Goal: Task Accomplishment & Management: Manage account settings

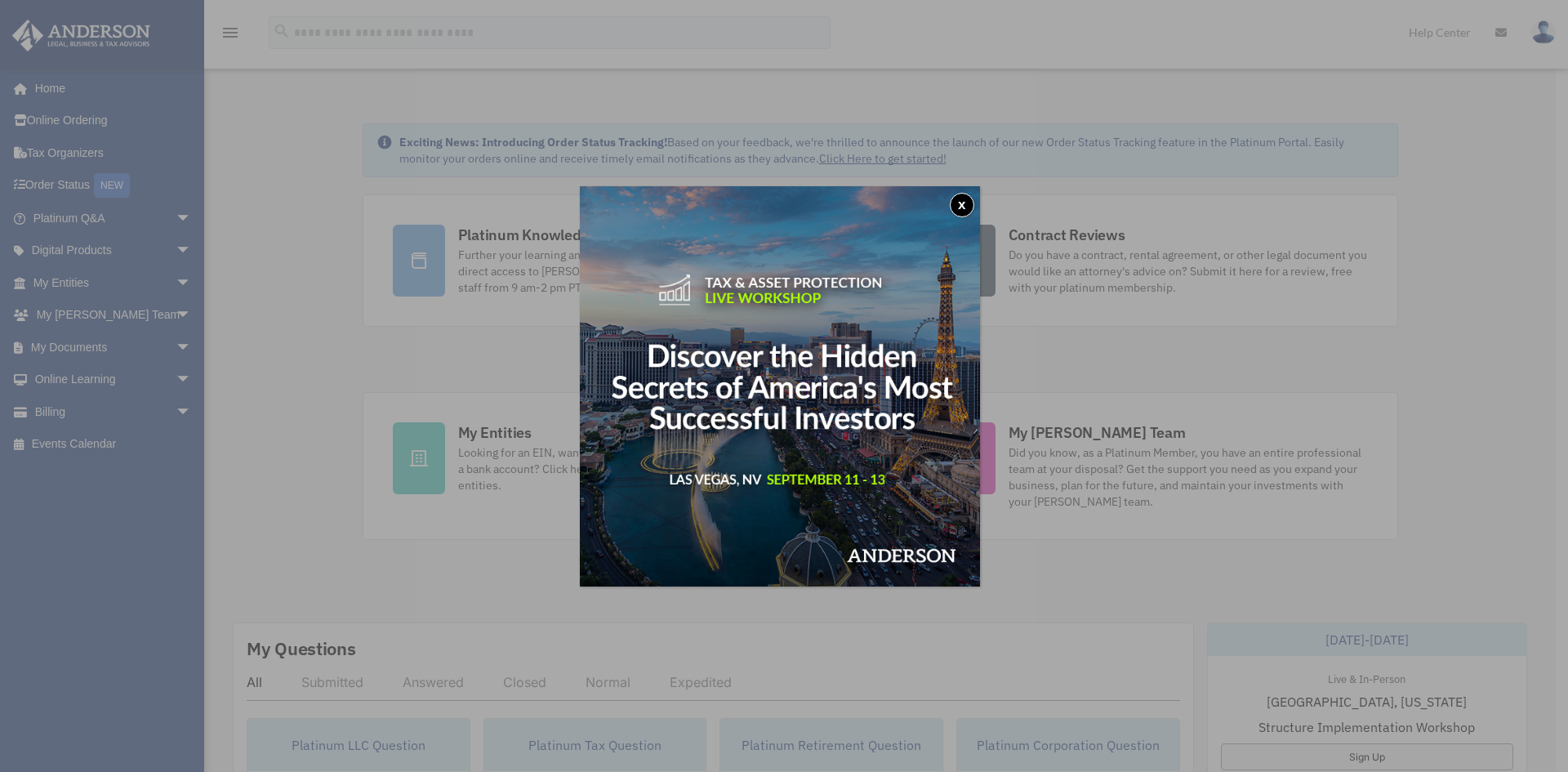
click at [961, 206] on button "x" at bounding box center [962, 204] width 25 height 25
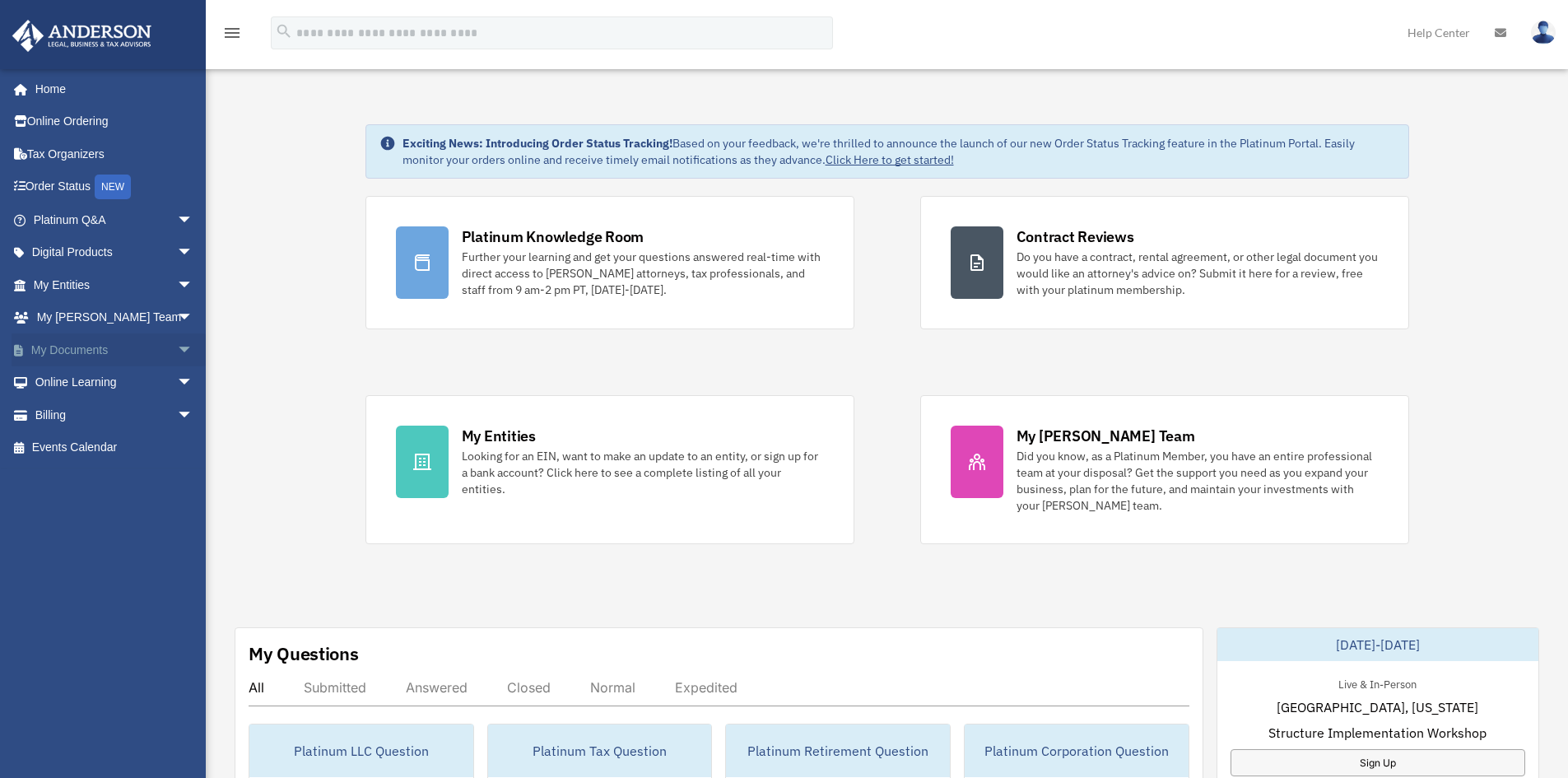
click at [61, 347] on link "My Documents arrow_drop_down" at bounding box center [115, 350] width 207 height 33
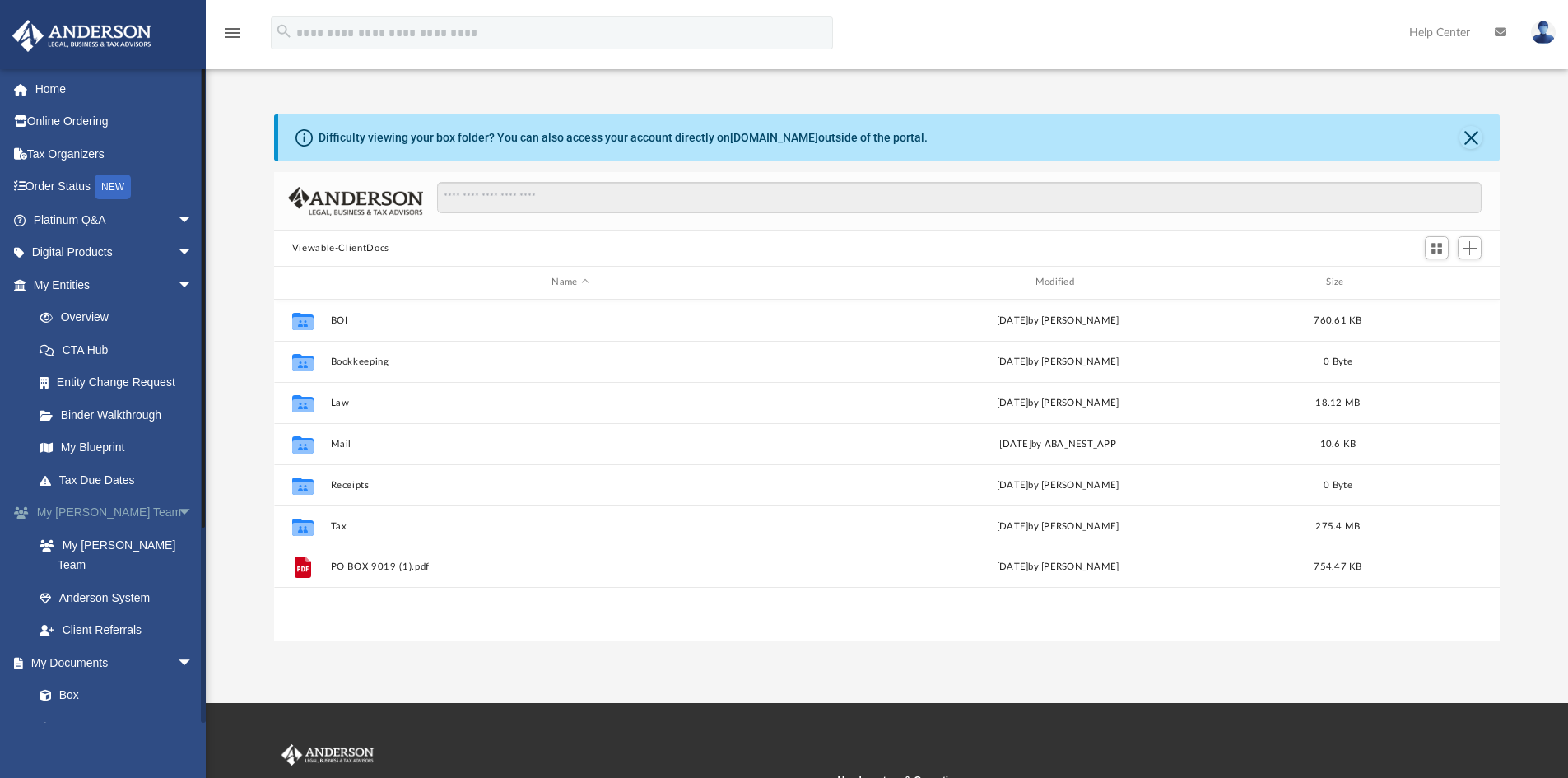
scroll to position [362, 1213]
click at [70, 679] on link "Box" at bounding box center [120, 696] width 195 height 33
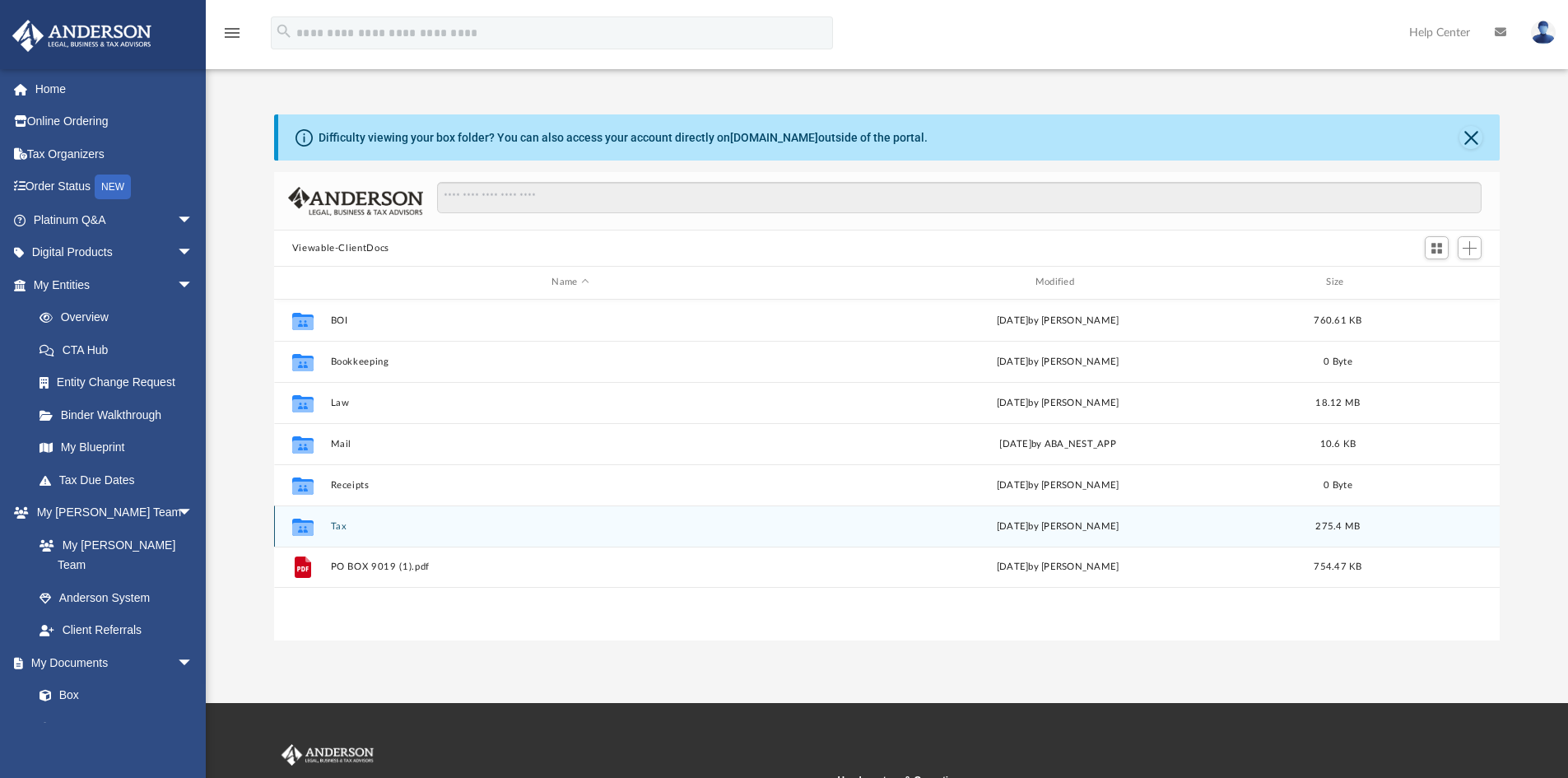
click at [334, 524] on button "Tax" at bounding box center [570, 526] width 480 height 11
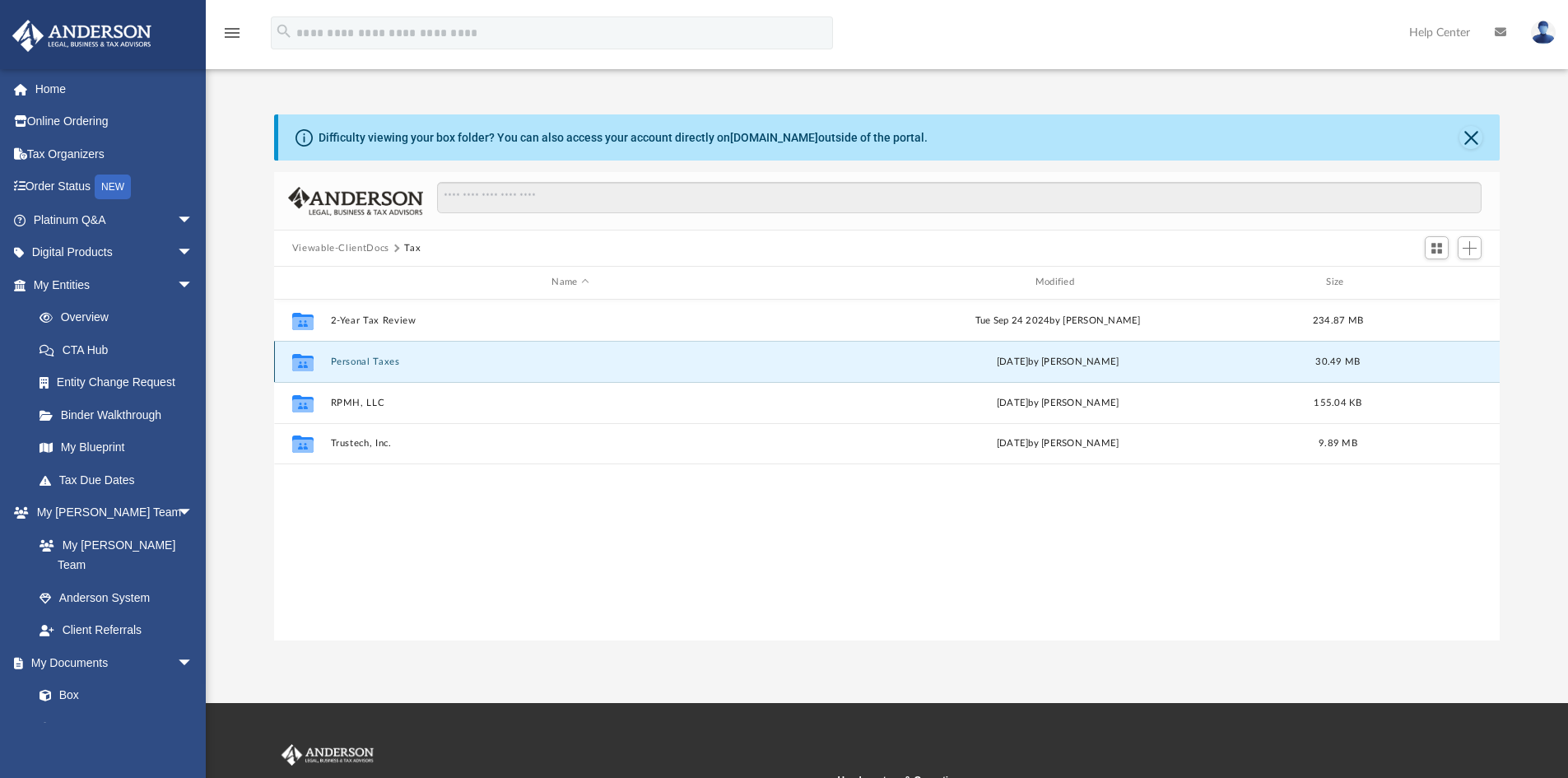
click at [365, 364] on button "Personal Taxes" at bounding box center [570, 362] width 480 height 11
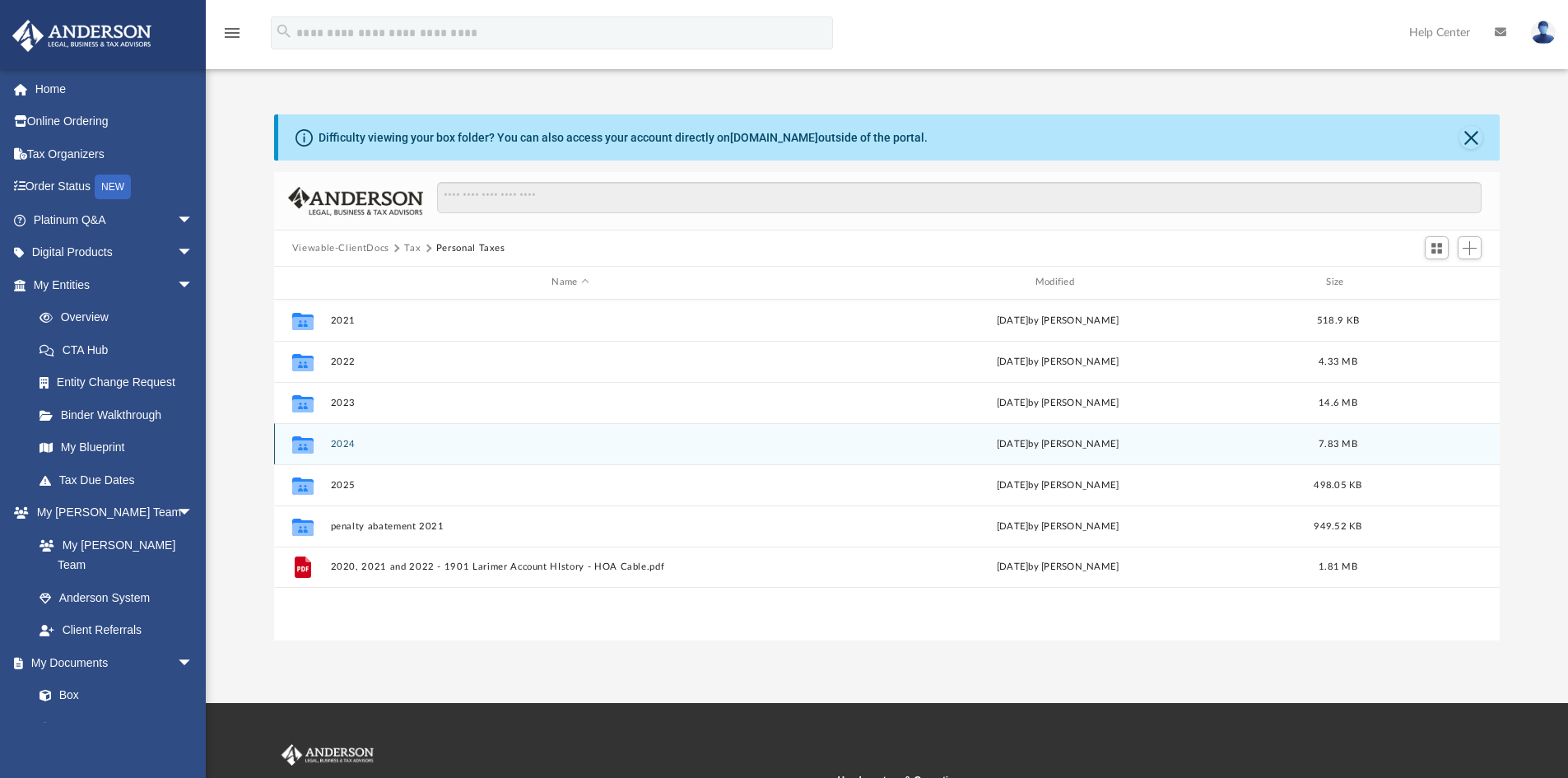
click at [345, 443] on button "2024" at bounding box center [570, 444] width 480 height 11
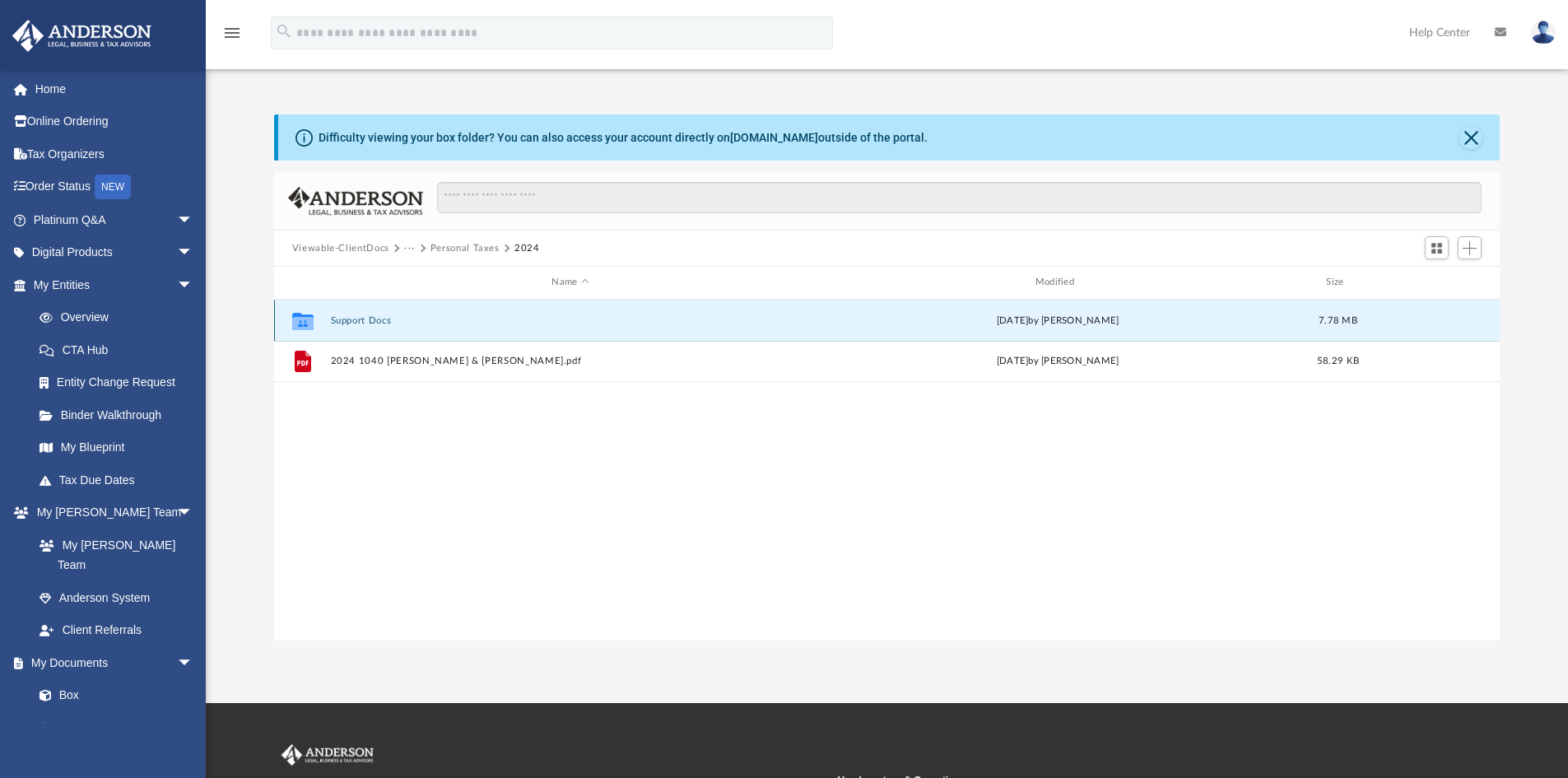
click at [363, 322] on button "Support Docs" at bounding box center [570, 320] width 480 height 11
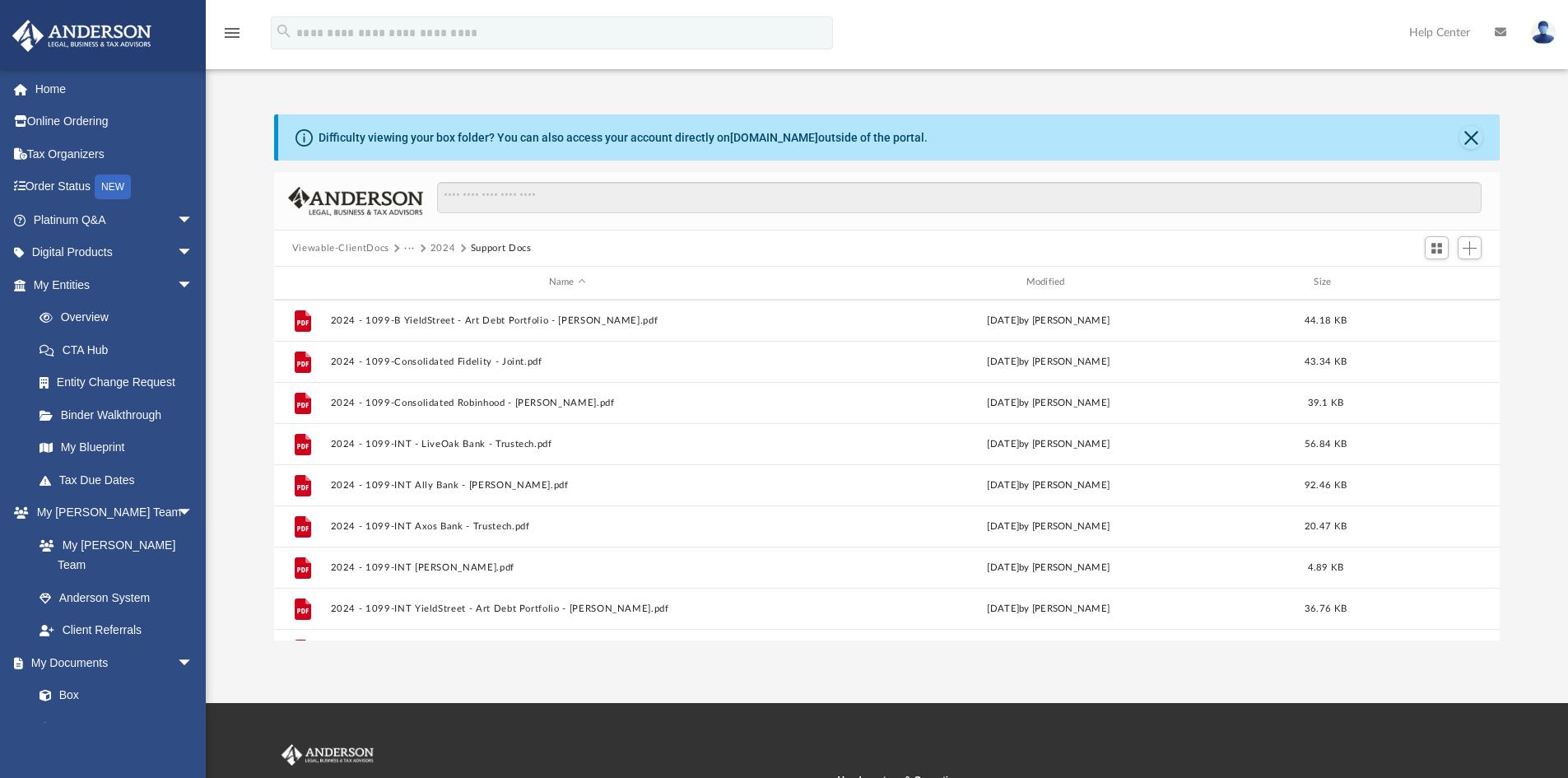
scroll to position [0, 0]
click at [1046, 281] on div "Modified" at bounding box center [1048, 282] width 474 height 15
click at [1036, 279] on div "Modified" at bounding box center [1048, 282] width 474 height 15
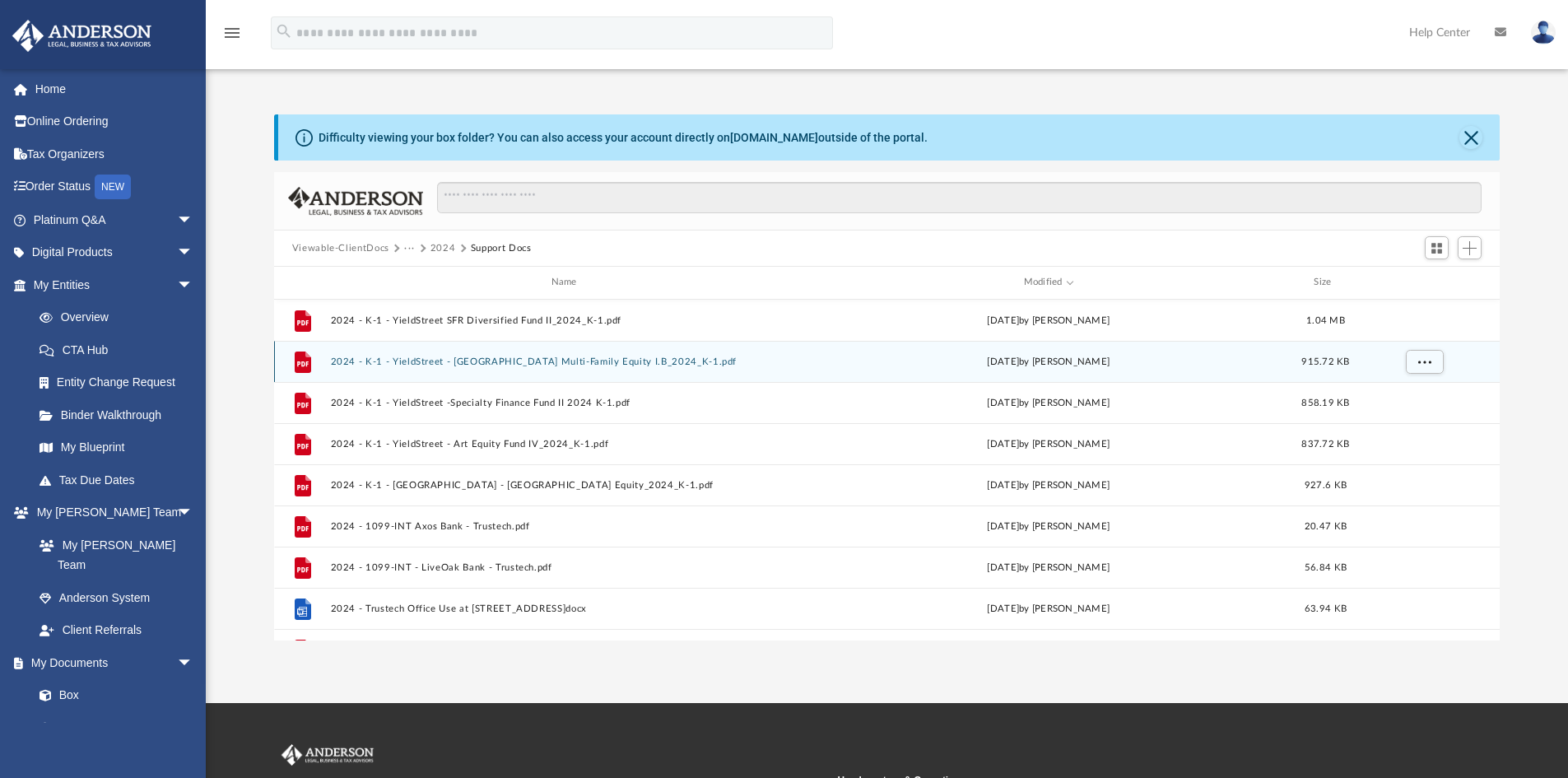
click at [559, 365] on button "2024 - K-1 - YieldStreet - Nashville Multi-Family Equity I.B_2024_K-1.pdf" at bounding box center [568, 362] width 474 height 11
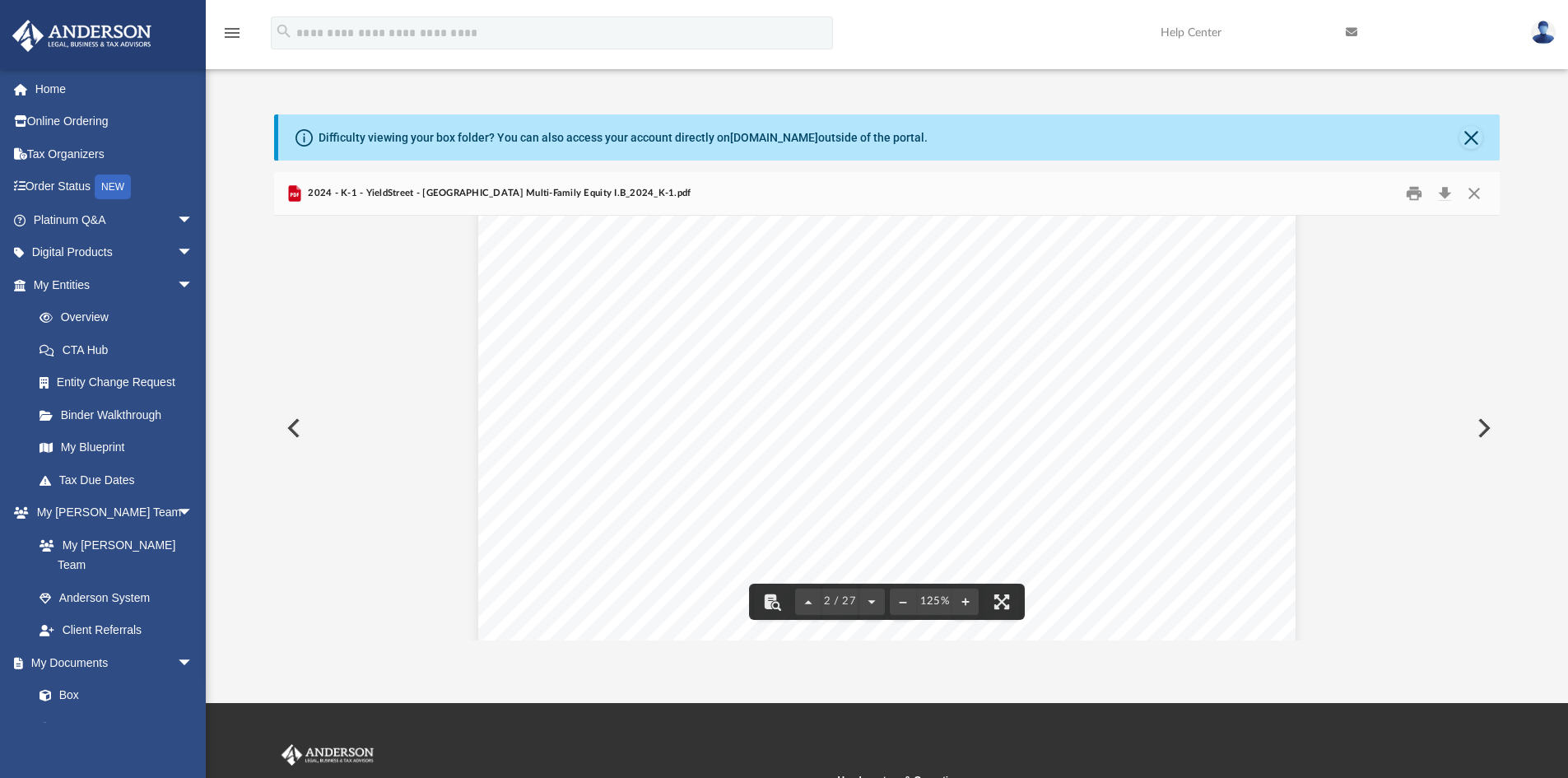
scroll to position [1482, 0]
click at [1472, 195] on button "Close" at bounding box center [1474, 194] width 29 height 26
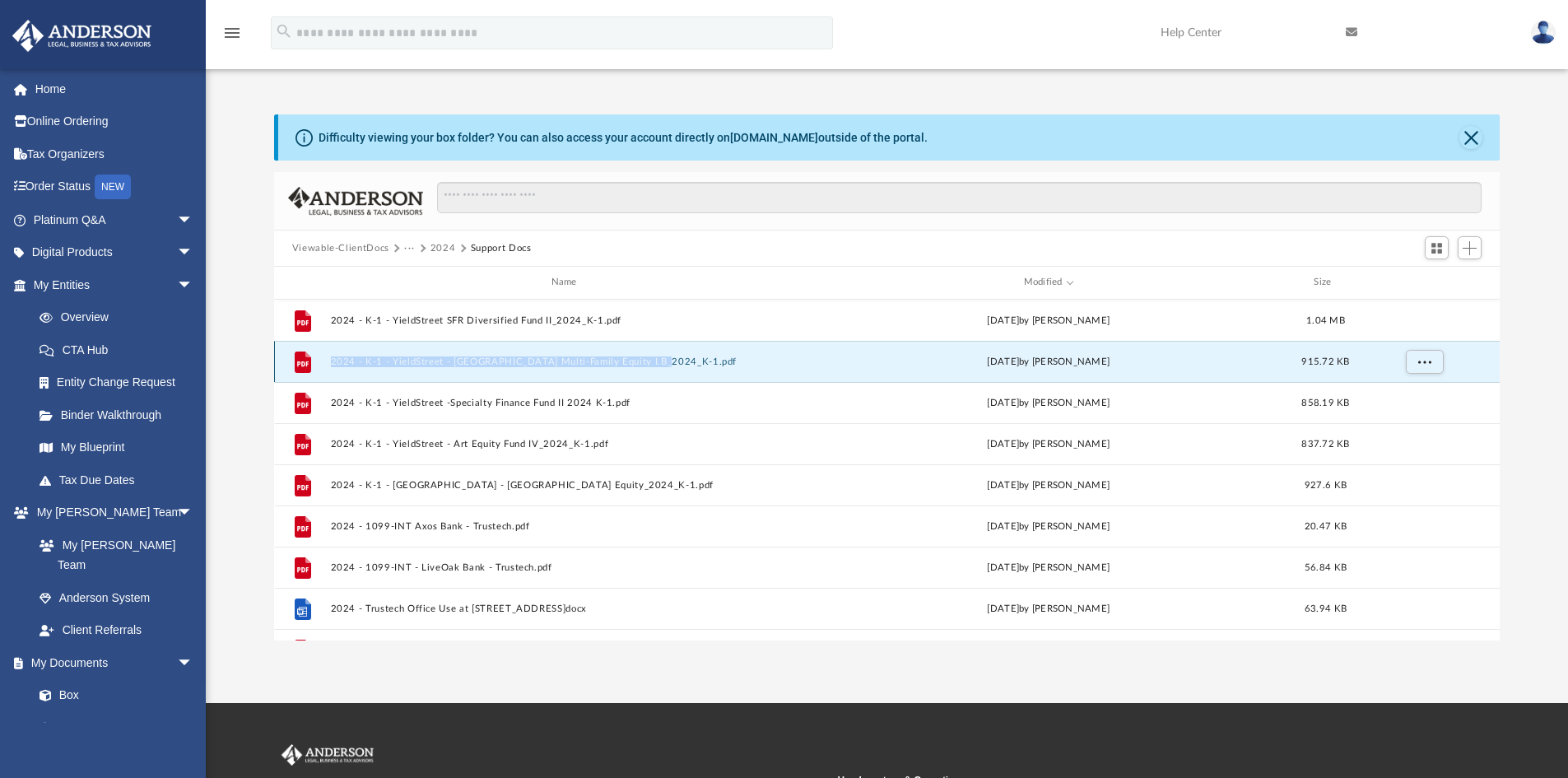
drag, startPoint x: 329, startPoint y: 364, endPoint x: 648, endPoint y: 361, distance: 319.0
click at [648, 361] on div "File 2024 - K-1 - YieldStreet - Nashville Multi-Family Equity I.B_2024_K-1.pdf …" at bounding box center [887, 361] width 1227 height 41
copy button "2024 - K-1 - YieldStreet - Nashville Multi-Family Equity I.B_2024_K-1"
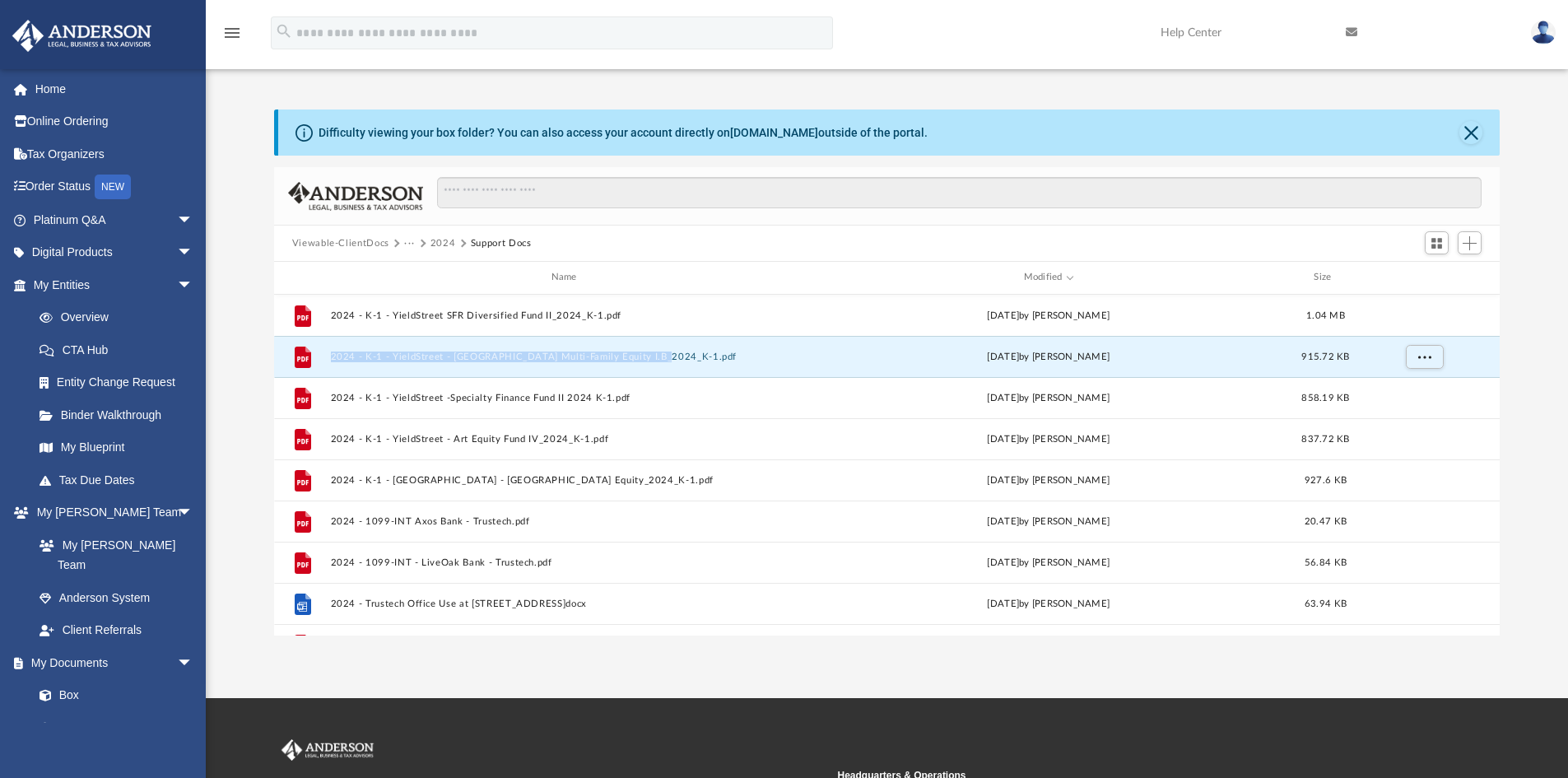
scroll to position [0, 0]
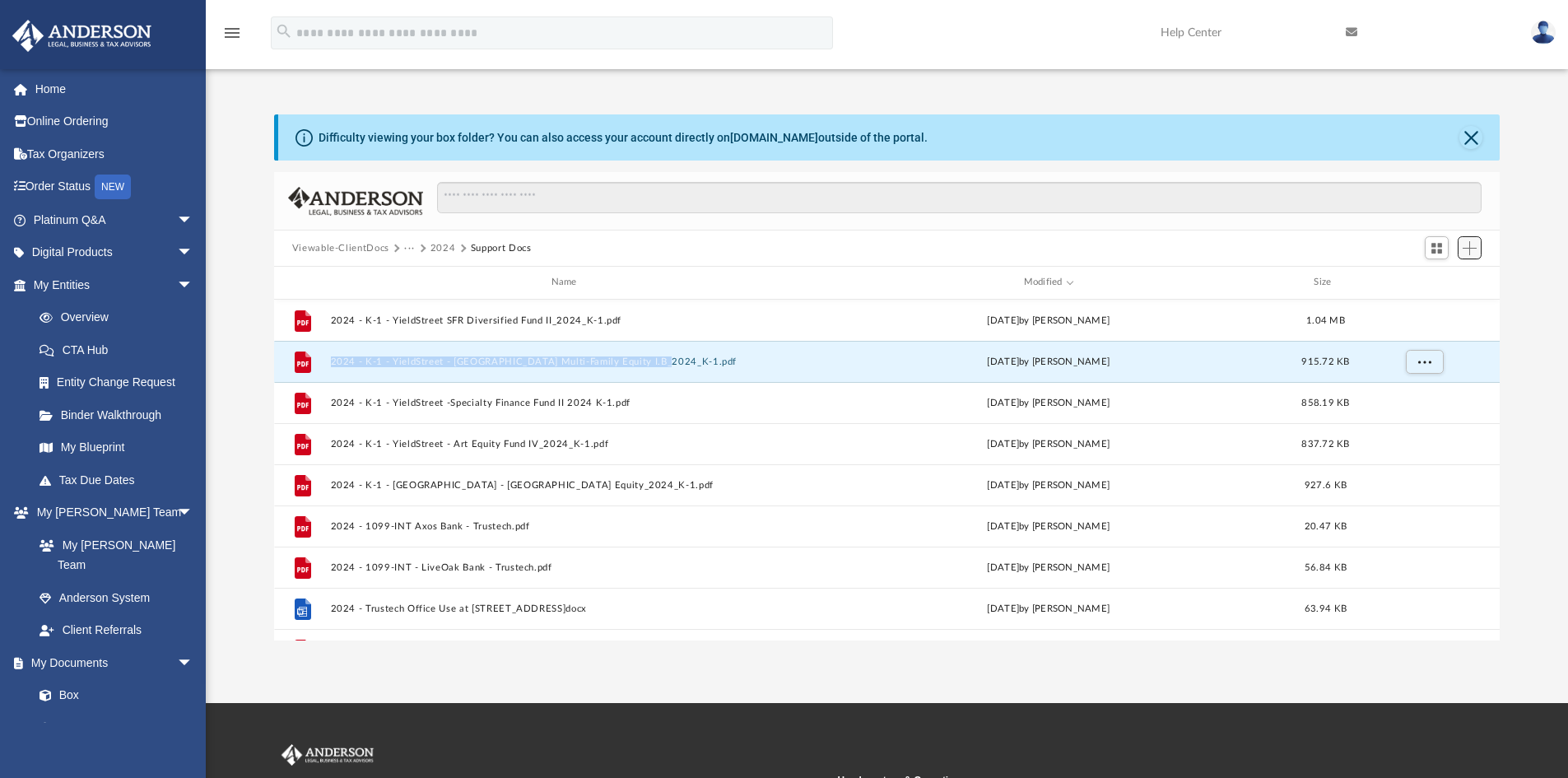
click at [1472, 249] on span "Add" at bounding box center [1469, 247] width 14 height 14
click at [1438, 282] on li "Upload" at bounding box center [1446, 281] width 53 height 17
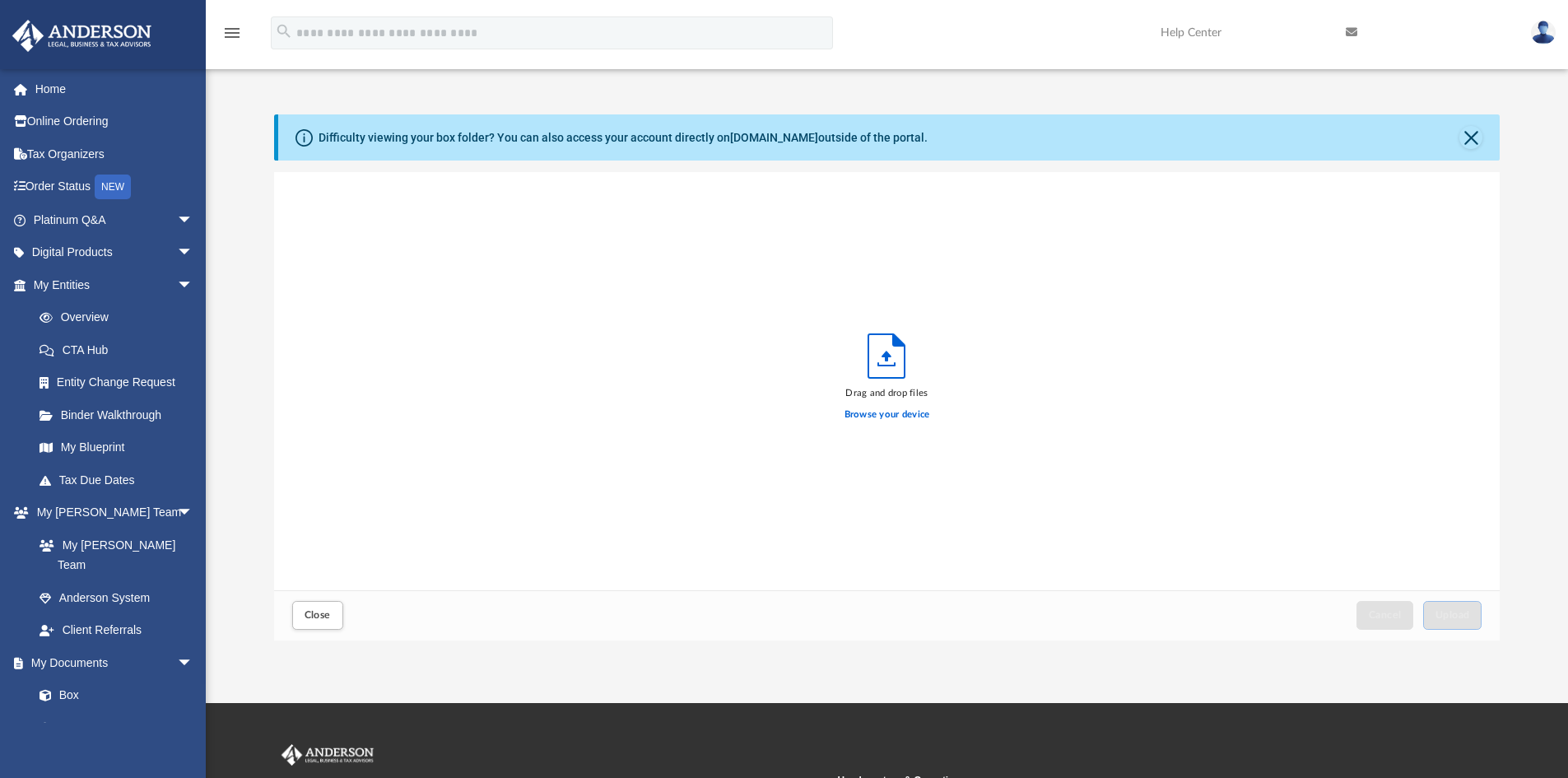
scroll to position [405, 1213]
click at [882, 413] on label "Browse your device" at bounding box center [888, 415] width 86 height 15
click at [0, 0] on input "Browse your device" at bounding box center [0, 0] width 0 height 0
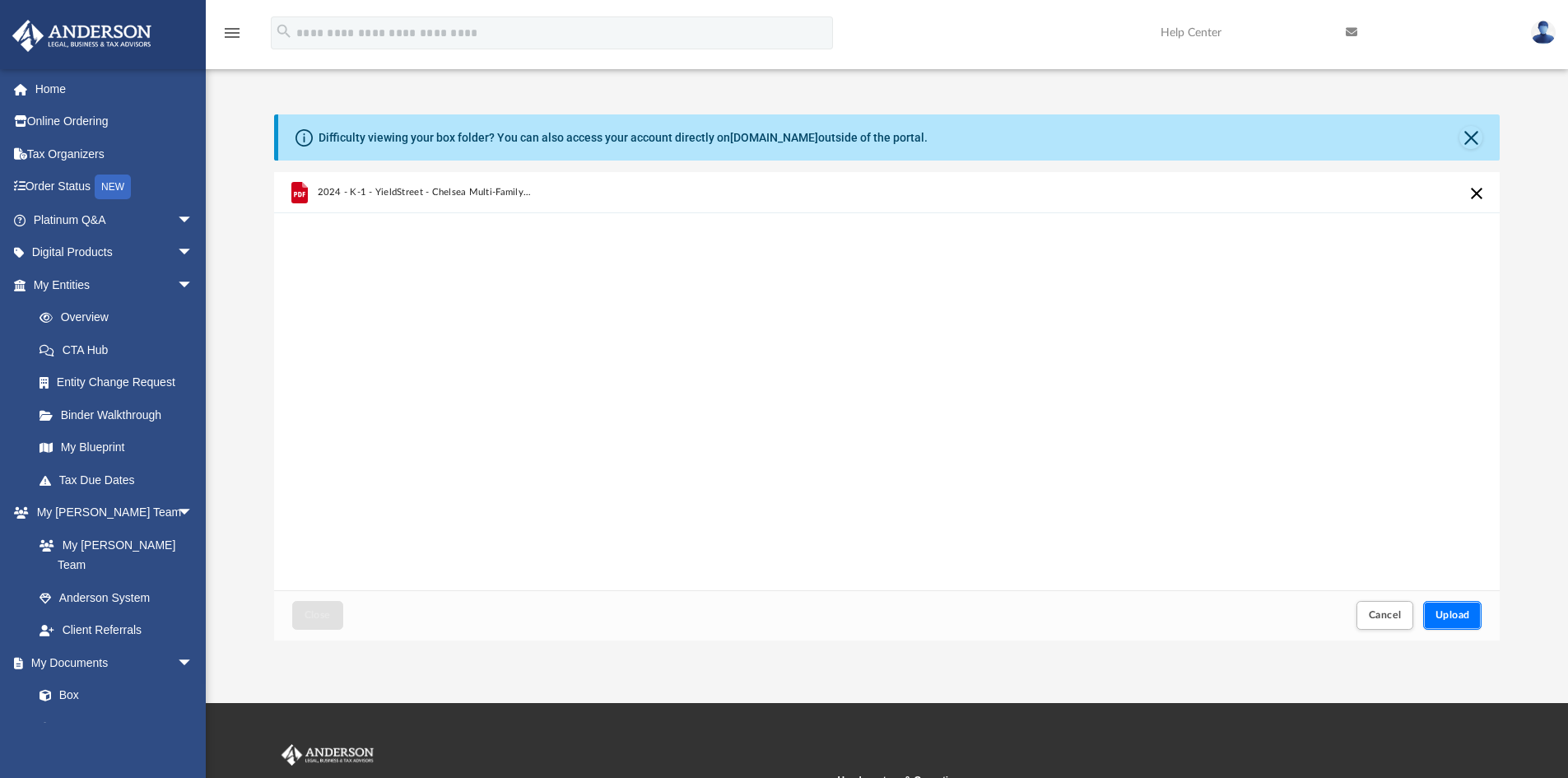
click at [1469, 611] on span "Upload" at bounding box center [1453, 614] width 35 height 10
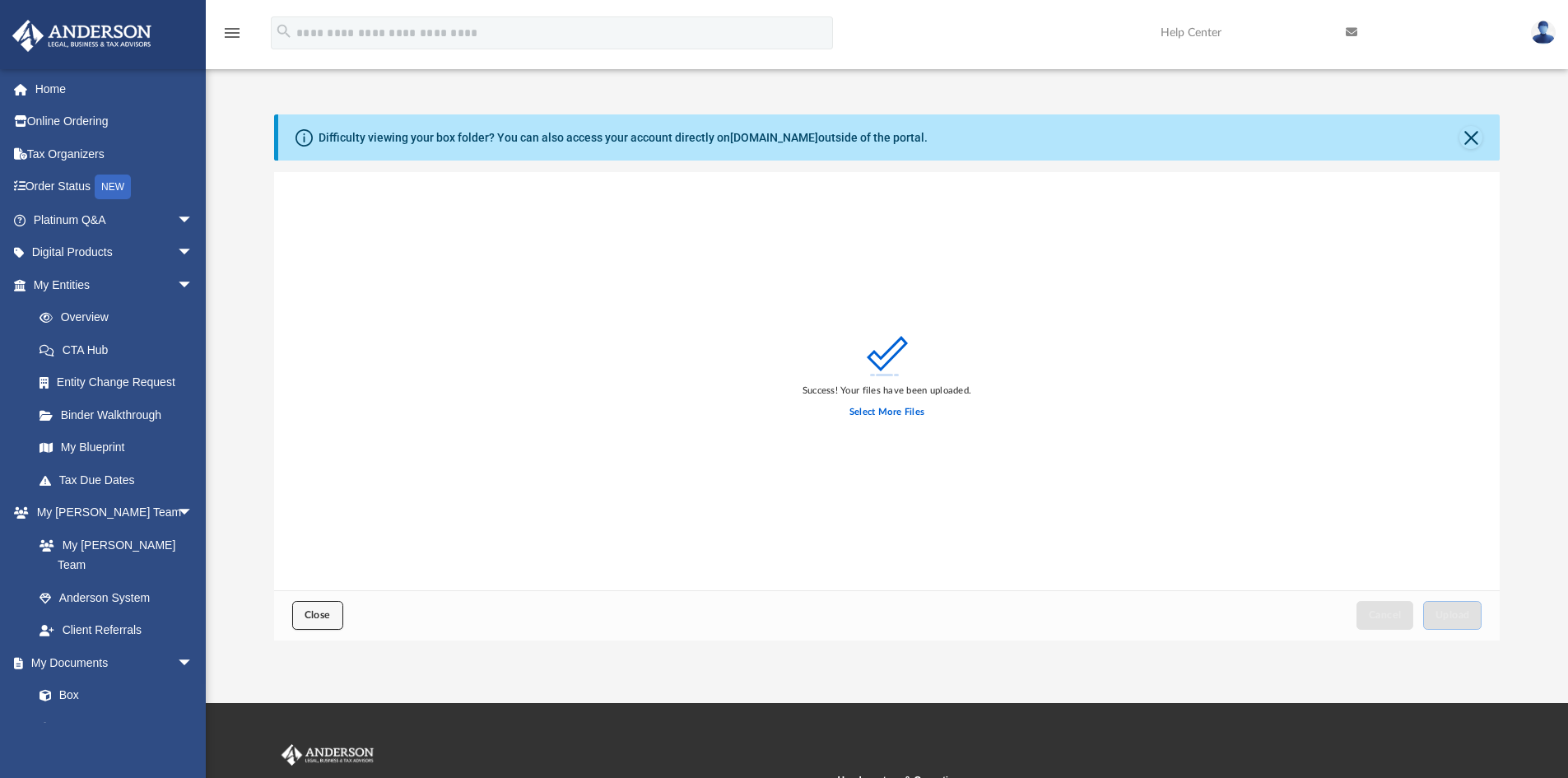
click at [327, 623] on button "Close" at bounding box center [318, 614] width 51 height 28
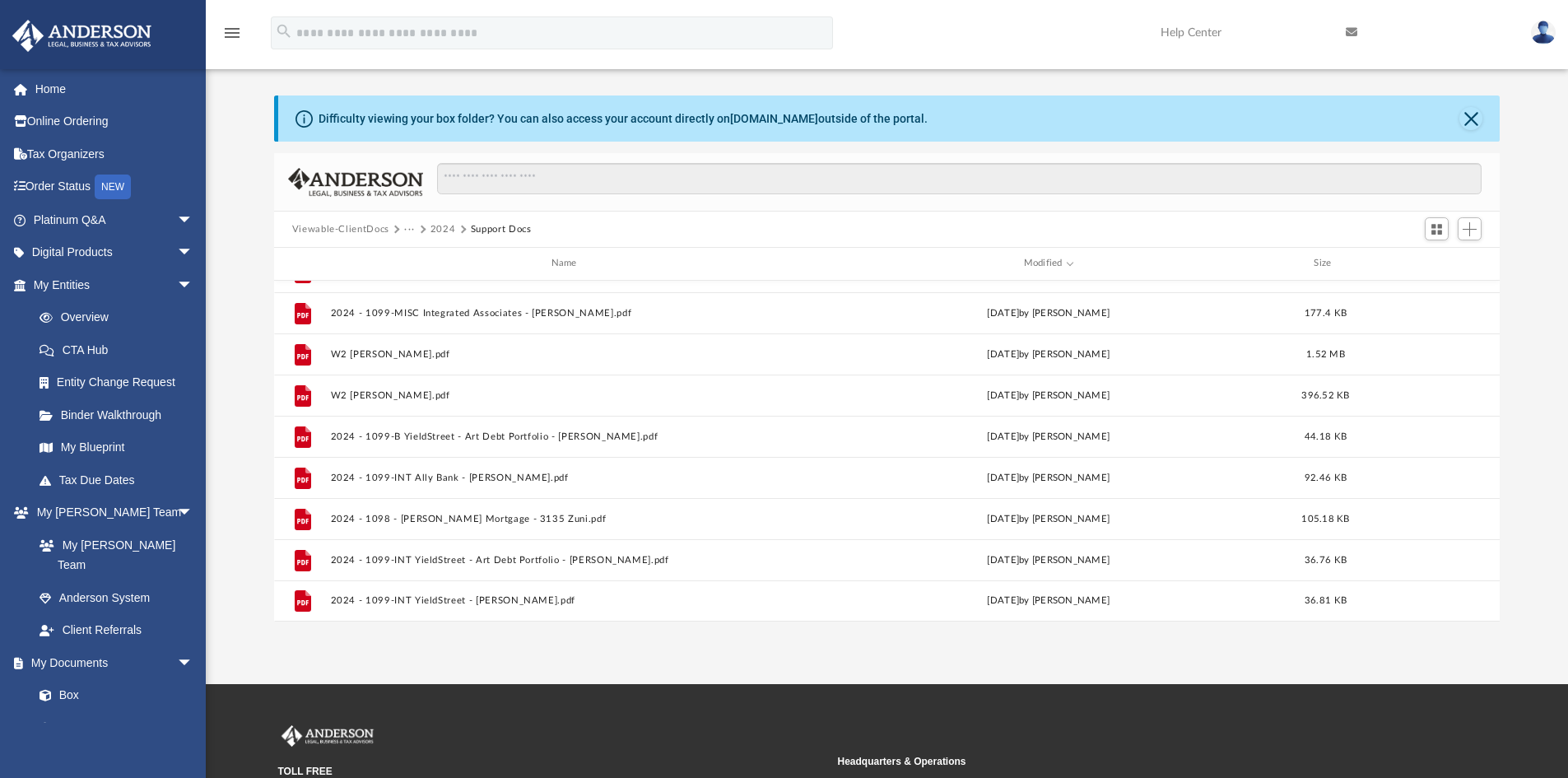
scroll to position [0, 0]
